Goal: Task Accomplishment & Management: Manage account settings

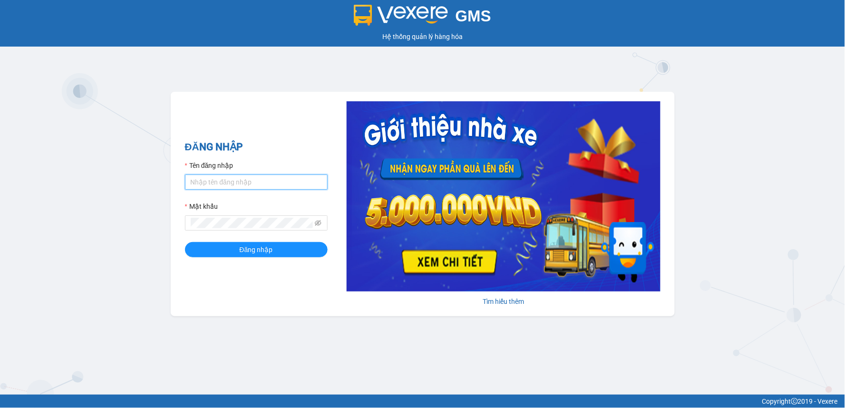
click at [277, 176] on input "Tên đăng nhập" at bounding box center [256, 181] width 143 height 15
type input "thanhthao.ducdat"
click at [315, 226] on icon "eye-invisible" at bounding box center [318, 223] width 7 height 7
click at [315, 226] on icon "eye" at bounding box center [318, 223] width 7 height 7
click at [317, 226] on icon "eye-invisible" at bounding box center [318, 223] width 7 height 7
